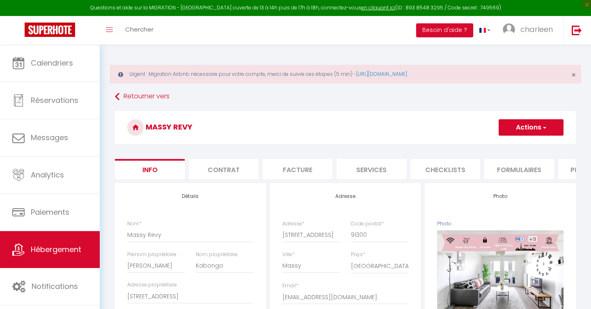
select select "4"
select select "2"
select select "1"
select select "15:00"
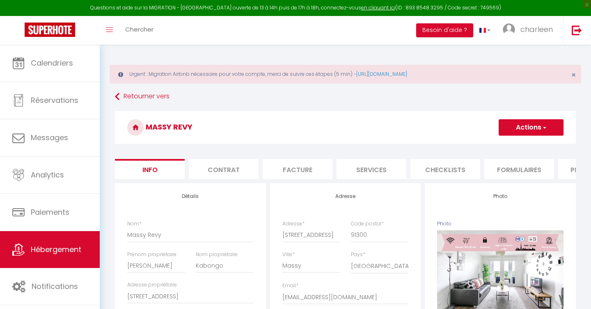
select select "22:00"
select select "11:00"
select select "30"
select select "120"
select select "20:00"
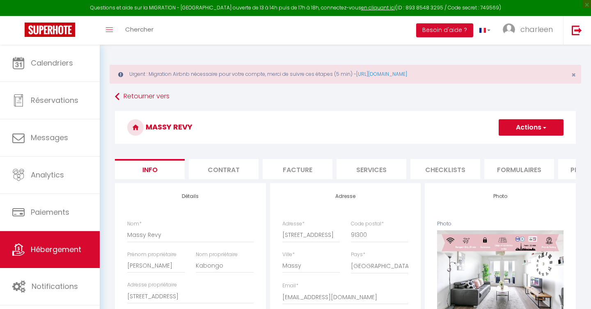
select select
select select "28"
select select "23464"
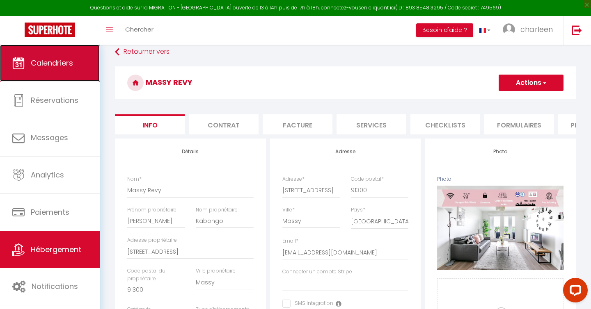
click at [44, 58] on span "Calendriers" at bounding box center [52, 63] width 42 height 10
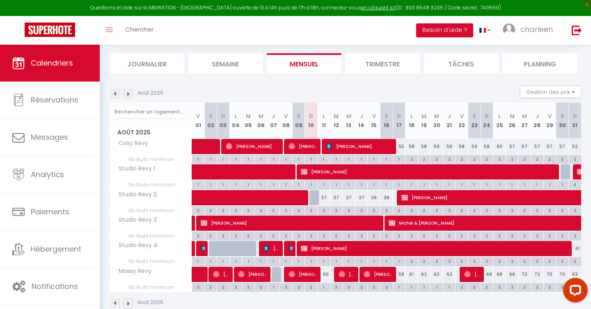
scroll to position [81, 0]
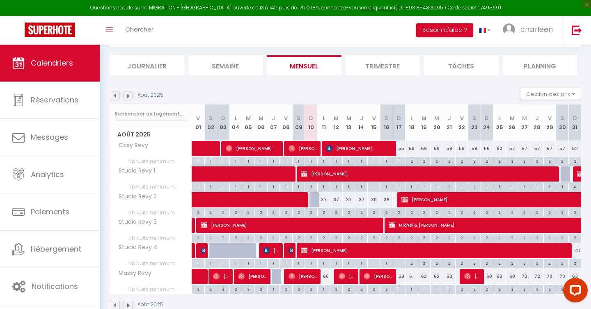
click at [327, 276] on div "60" at bounding box center [323, 276] width 13 height 15
type input "60"
type input "Lun 11 Août 2025"
type input "[DATE]"
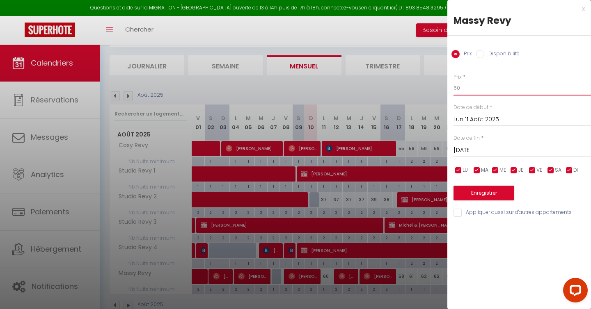
drag, startPoint x: 466, startPoint y: 90, endPoint x: 435, endPoint y: 87, distance: 31.3
click at [435, 87] on body "Questions et aide sur la MIGRATION - [GEOGRAPHIC_DATA] ouverte de 13 à 14h puis…" at bounding box center [295, 146] width 591 height 365
type input "68"
click at [471, 191] on button "Enregistrer" at bounding box center [483, 193] width 61 height 15
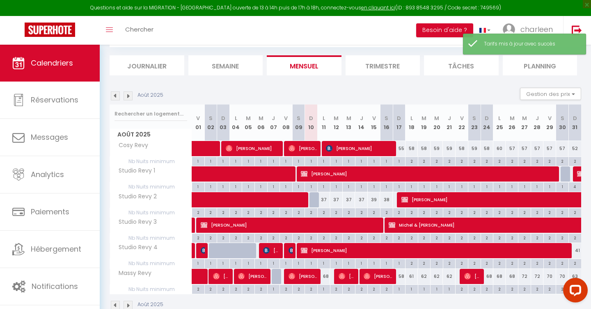
click at [401, 278] on div "58" at bounding box center [399, 276] width 13 height 15
type input "58"
type input "Dim 17 Août 2025"
type input "Lun 18 Août 2025"
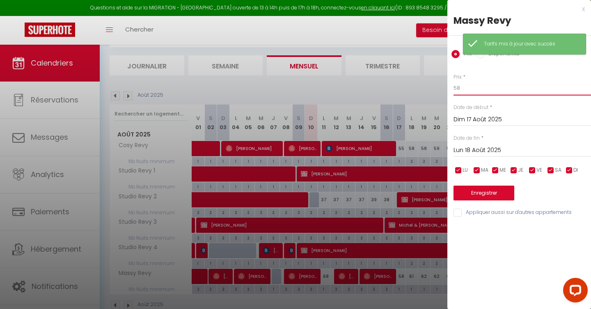
drag, startPoint x: 463, startPoint y: 91, endPoint x: 445, endPoint y: 91, distance: 17.6
click at [445, 91] on body "Questions et aide sur la MIGRATION - [GEOGRAPHIC_DATA] ouverte de 13 à 14h puis…" at bounding box center [295, 146] width 591 height 365
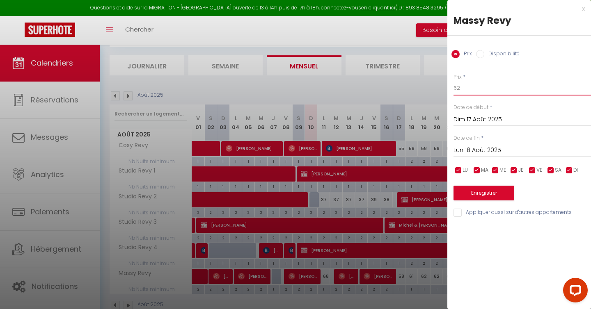
type input "62"
click at [477, 197] on button "Enregistrer" at bounding box center [483, 193] width 61 height 15
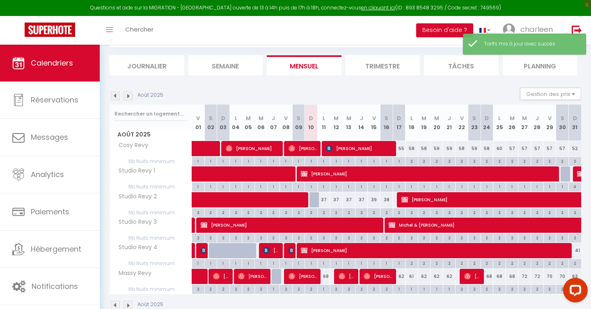
click at [450, 275] on div "62" at bounding box center [449, 276] width 13 height 15
type input "62"
type input "[DEMOGRAPHIC_DATA][DATE]"
type input "Ven 22 Août 2025"
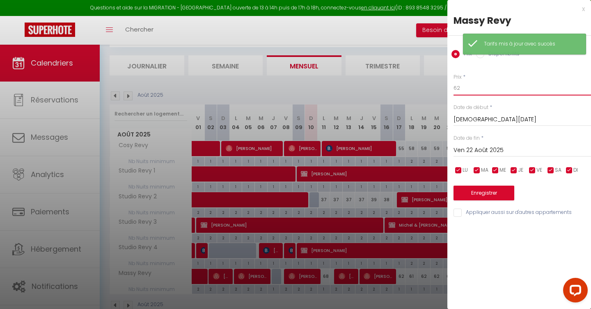
drag, startPoint x: 461, startPoint y: 87, endPoint x: 403, endPoint y: 87, distance: 58.3
click at [403, 87] on body "Questions et aide sur la MIGRATION - [GEOGRAPHIC_DATA] ouverte de 13 à 14h puis…" at bounding box center [295, 146] width 591 height 365
type input "64"
click at [474, 192] on button "Enregistrer" at bounding box center [483, 193] width 61 height 15
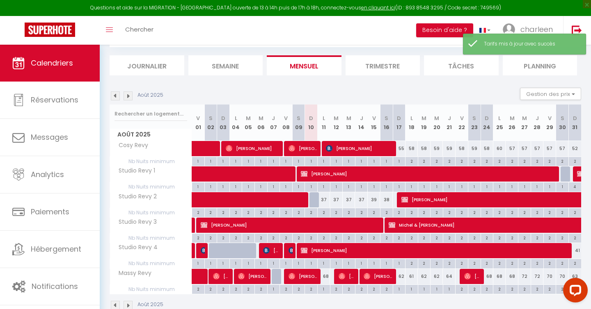
click at [437, 277] on div "62" at bounding box center [436, 276] width 13 height 15
type input "62"
type input "Mer 20 Août 2025"
type input "[DEMOGRAPHIC_DATA][DATE]"
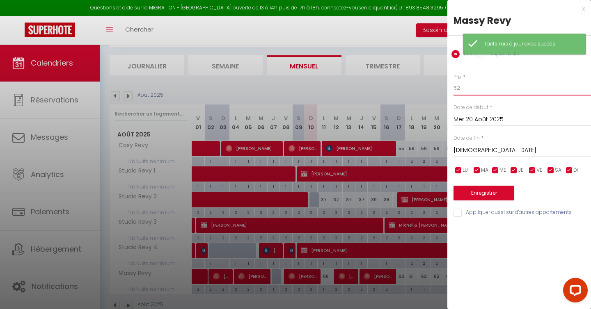
click at [471, 90] on input "62" at bounding box center [521, 88] width 137 height 15
type input "63"
click at [486, 185] on div "Enregistrer" at bounding box center [521, 188] width 137 height 25
click at [486, 190] on button "Enregistrer" at bounding box center [483, 193] width 61 height 15
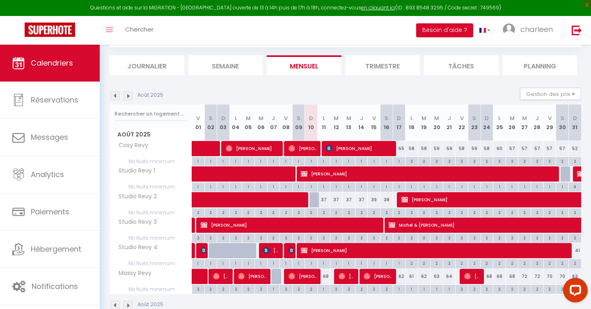
click at [128, 99] on img at bounding box center [128, 96] width 9 height 9
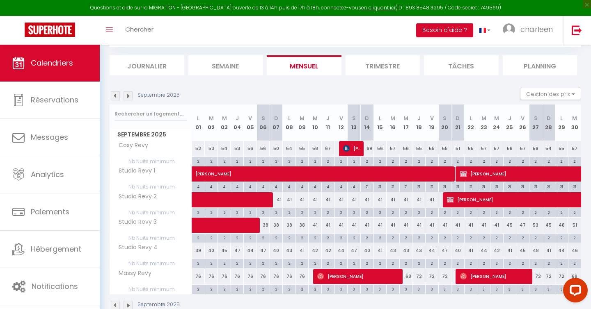
click at [304, 227] on div "38" at bounding box center [301, 225] width 13 height 15
type input "38"
type input "[DATE]"
type input "Mer 10 Septembre 2025"
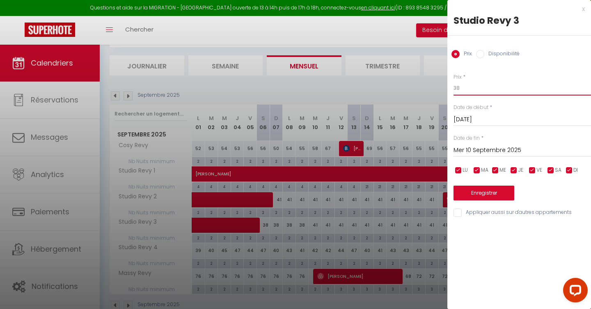
drag, startPoint x: 465, startPoint y: 88, endPoint x: 437, endPoint y: 87, distance: 27.5
click at [437, 87] on body "Questions et aide sur la MIGRATION - [GEOGRAPHIC_DATA] ouverte de 13 à 14h puis…" at bounding box center [295, 146] width 591 height 365
type input "41"
click at [488, 121] on input "[DATE]" at bounding box center [521, 119] width 137 height 11
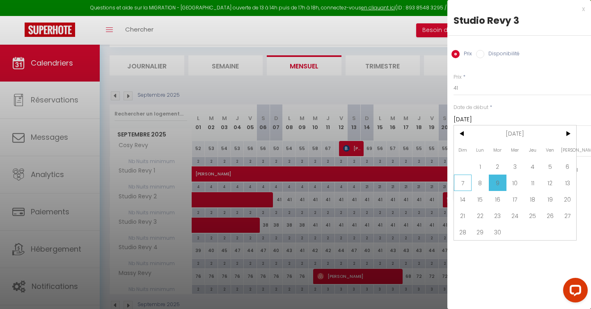
click at [460, 185] on span "7" at bounding box center [463, 183] width 18 height 16
type input "Dim 07 Septembre 2025"
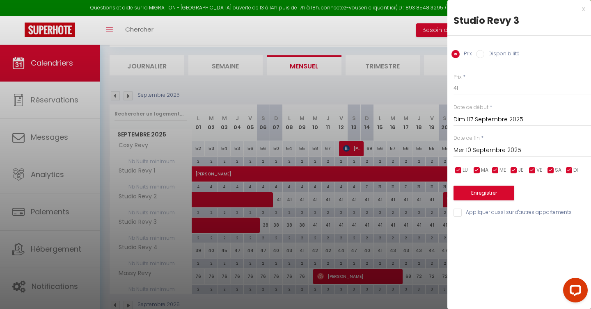
click at [514, 151] on input "Mer 10 Septembre 2025" at bounding box center [521, 150] width 137 height 11
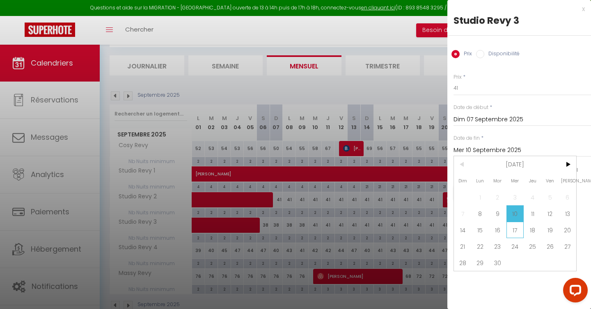
click at [518, 232] on span "17" at bounding box center [515, 230] width 18 height 16
type input "Mer 17 Septembre 2025"
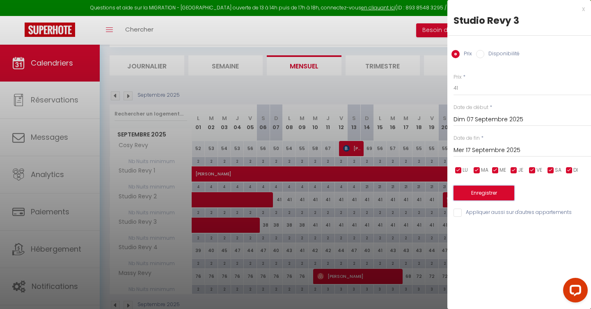
click at [485, 188] on button "Enregistrer" at bounding box center [483, 193] width 61 height 15
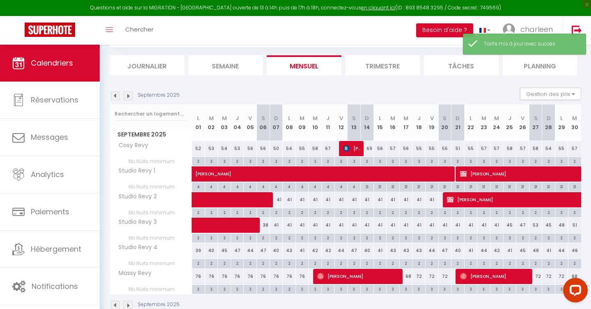
click at [392, 226] on div "41" at bounding box center [393, 225] width 13 height 15
type input "41"
type input "[DATE]"
type input "Mer 17 Septembre 2025"
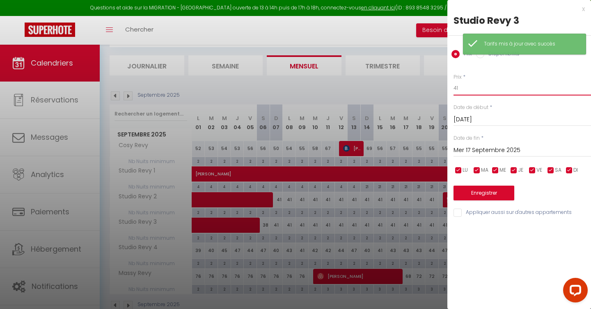
drag, startPoint x: 461, startPoint y: 87, endPoint x: 426, endPoint y: 87, distance: 34.9
click at [426, 87] on body "Questions et aide sur la MIGRATION - [GEOGRAPHIC_DATA] ouverte de 13 à 14h puis…" at bounding box center [295, 146] width 591 height 365
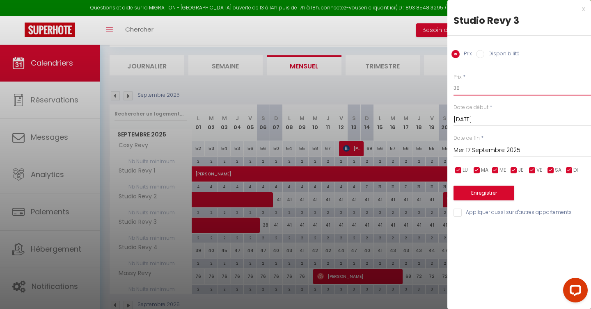
type input "38"
click at [472, 148] on input "Mer 17 Septembre 2025" at bounding box center [521, 150] width 137 height 11
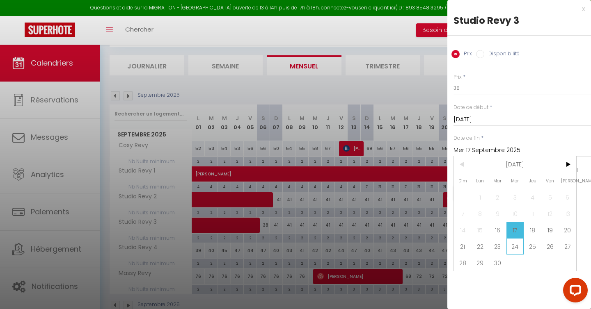
click at [514, 245] on span "24" at bounding box center [515, 246] width 18 height 16
type input "Mer 24 Septembre 2025"
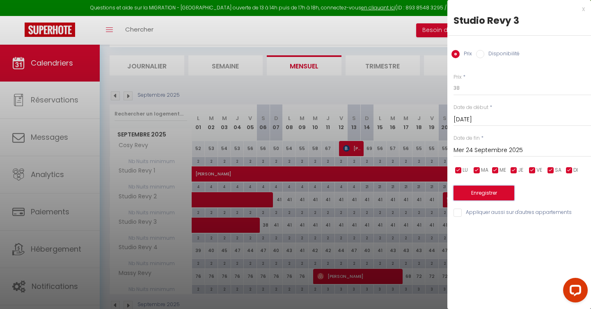
click at [488, 196] on button "Enregistrer" at bounding box center [483, 193] width 61 height 15
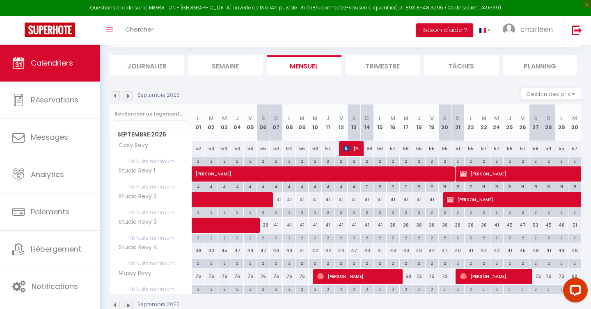
click at [114, 99] on img at bounding box center [115, 96] width 9 height 9
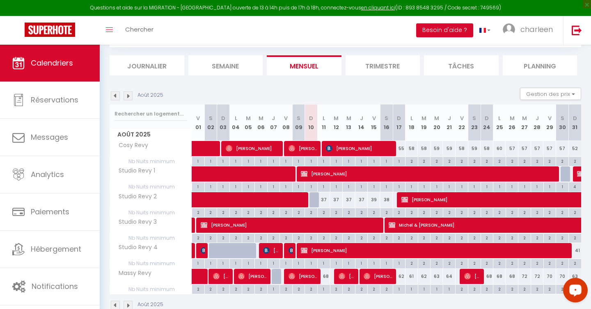
click at [130, 94] on img at bounding box center [128, 96] width 9 height 9
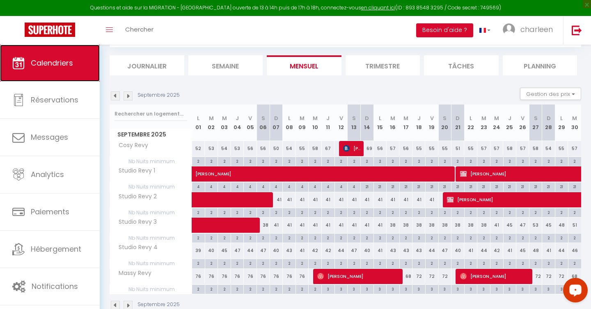
click at [44, 64] on span "Calendriers" at bounding box center [52, 63] width 42 height 10
